Goal: Information Seeking & Learning: Learn about a topic

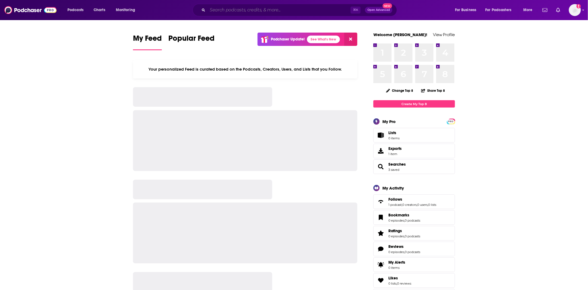
click at [247, 14] on input "Search podcasts, credits, & more..." at bounding box center [278, 10] width 143 height 9
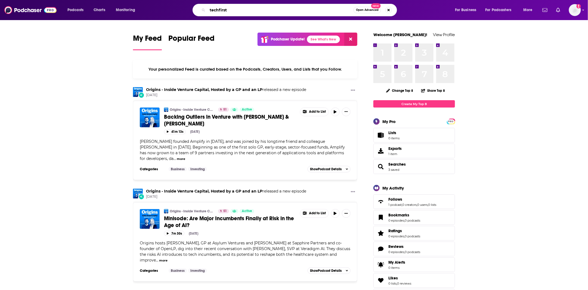
type input "techfirst"
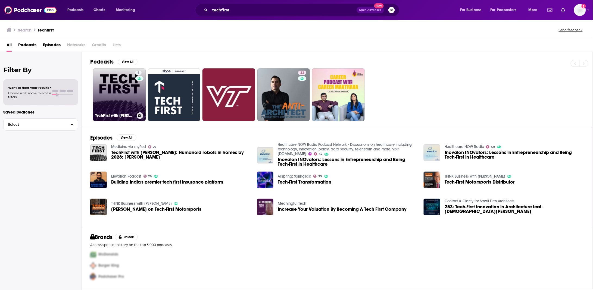
click at [127, 104] on link "6 TechFirst with [PERSON_NAME]" at bounding box center [119, 94] width 53 height 53
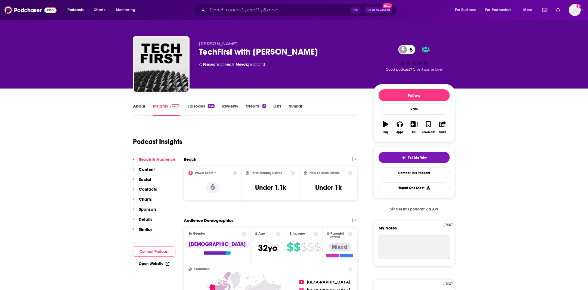
click at [143, 108] on link "About" at bounding box center [139, 110] width 12 height 13
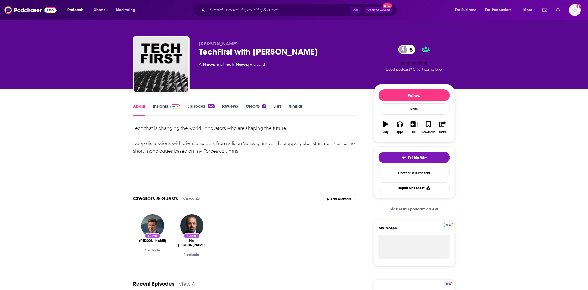
click at [173, 107] on img at bounding box center [175, 106] width 10 height 4
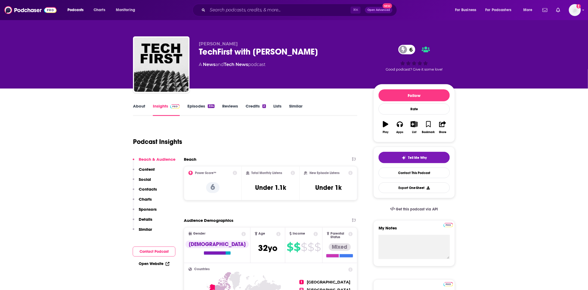
click at [208, 108] on link "Episodes 334" at bounding box center [200, 110] width 27 height 13
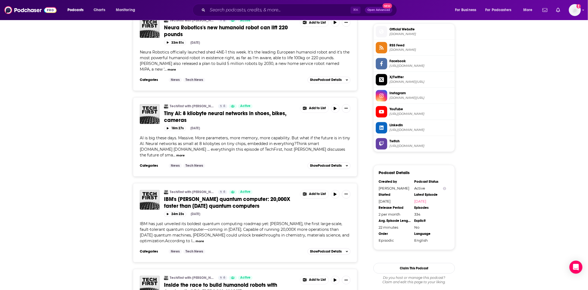
scroll to position [399, 0]
